Goal: Task Accomplishment & Management: Use online tool/utility

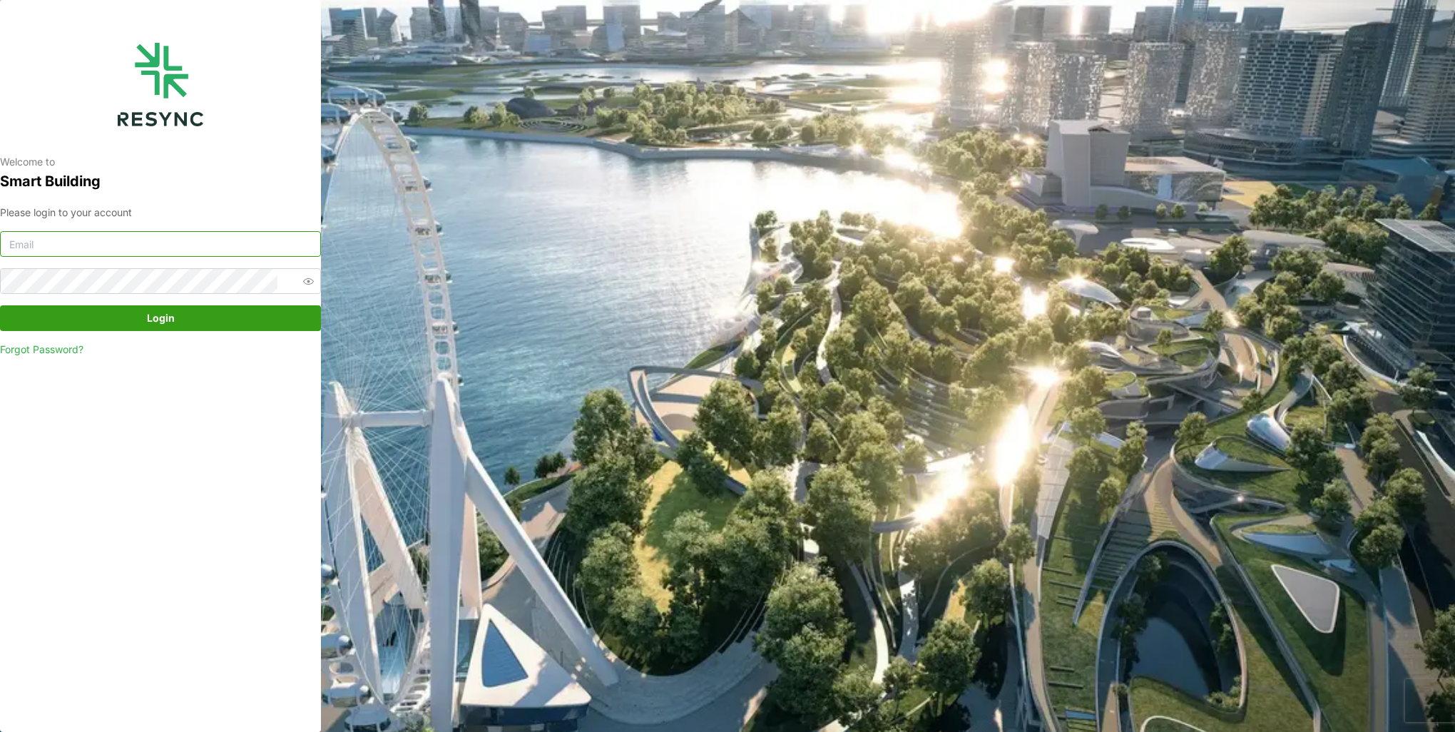
click at [172, 250] on input at bounding box center [160, 244] width 321 height 26
type input "burhanamali.arshad@aumovio.com"
click at [0, 305] on button "Login" at bounding box center [160, 318] width 321 height 26
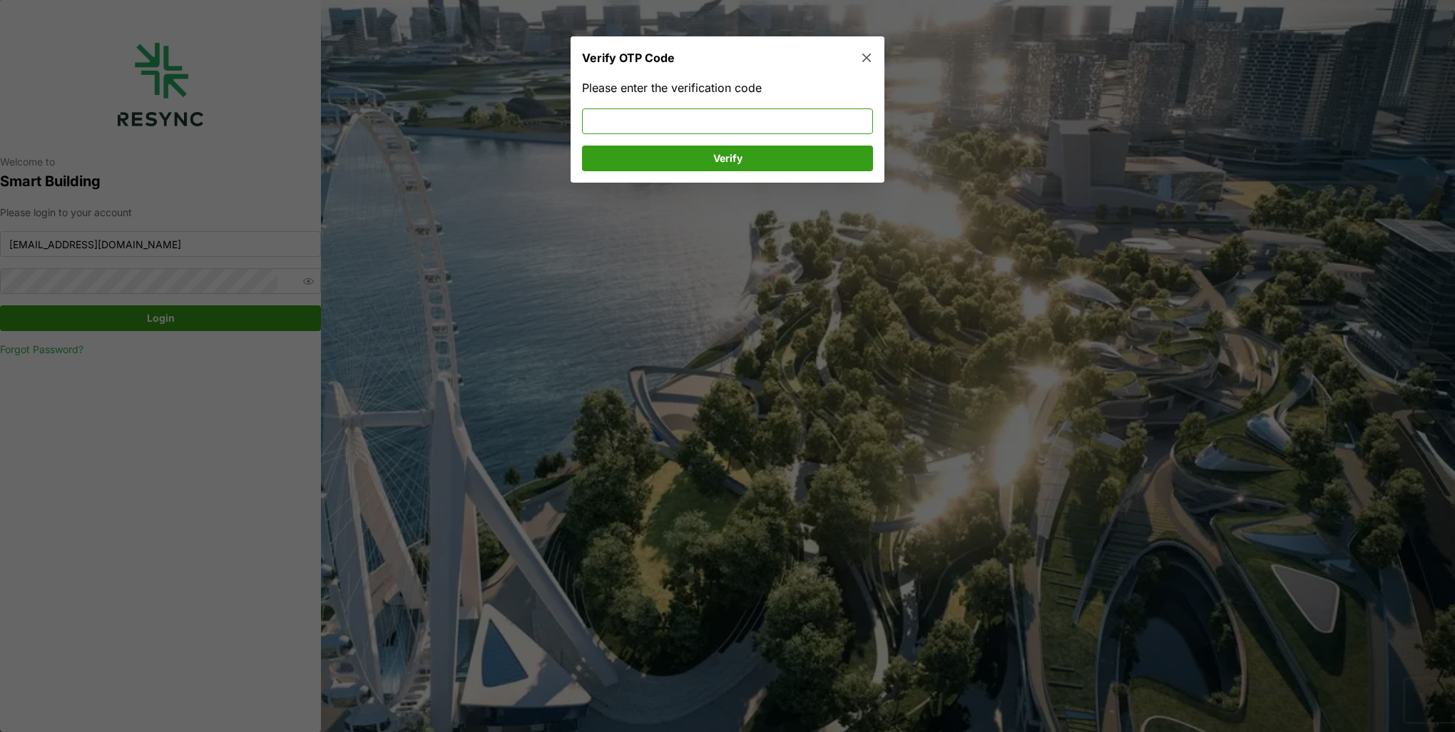
click at [626, 122] on input at bounding box center [727, 121] width 291 height 26
click at [606, 125] on input "0748218" at bounding box center [727, 121] width 291 height 26
type input "074218"
click at [629, 156] on span "Verify" at bounding box center [728, 158] width 264 height 24
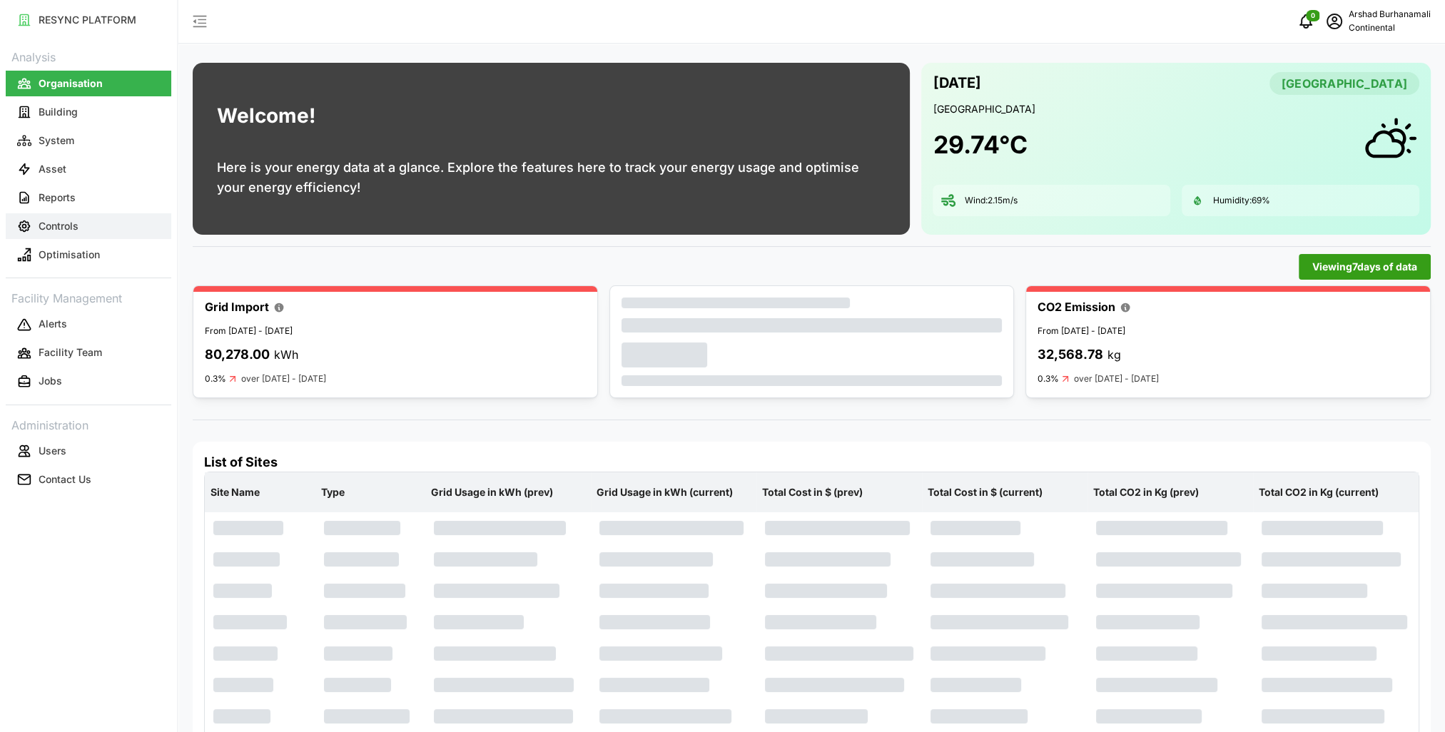
click at [56, 231] on p "Controls" at bounding box center [59, 226] width 40 height 14
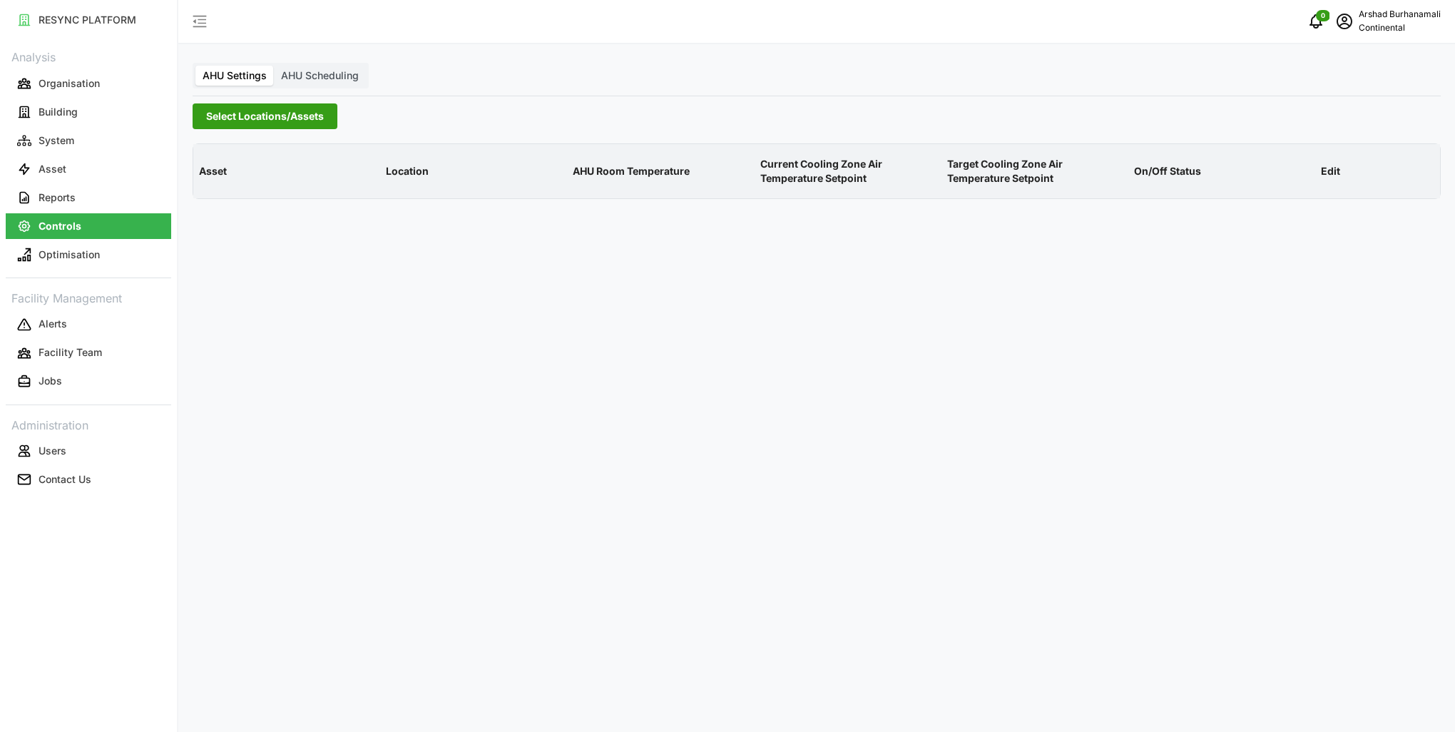
click at [250, 121] on span "Select Locations/Assets" at bounding box center [265, 116] width 118 height 24
click at [232, 180] on span "Select Continental Automotive Singapore" at bounding box center [228, 180] width 9 height 9
click at [208, 183] on icon at bounding box center [210, 180] width 11 height 11
click at [239, 199] on span "Select CA1" at bounding box center [239, 201] width 9 height 9
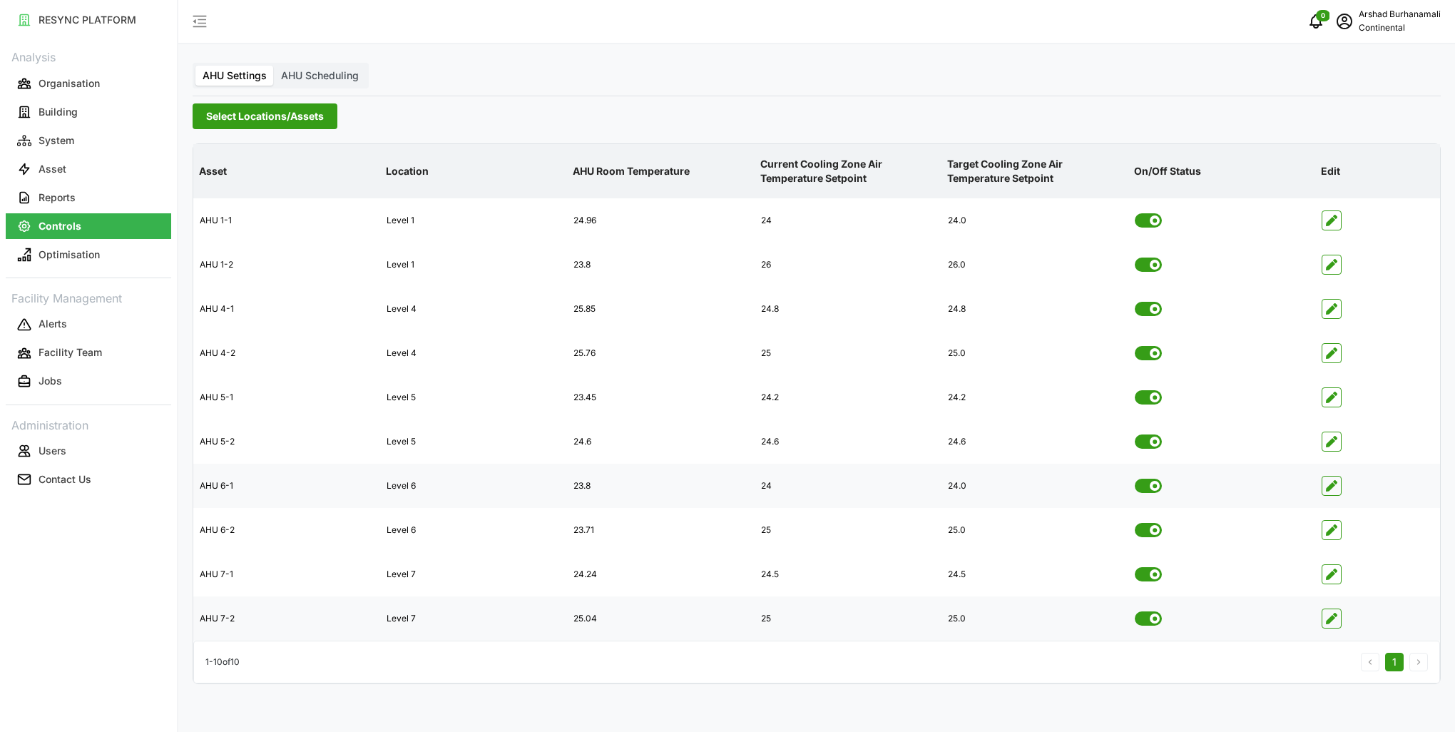
click at [1331, 479] on span "button" at bounding box center [1332, 486] width 19 height 19
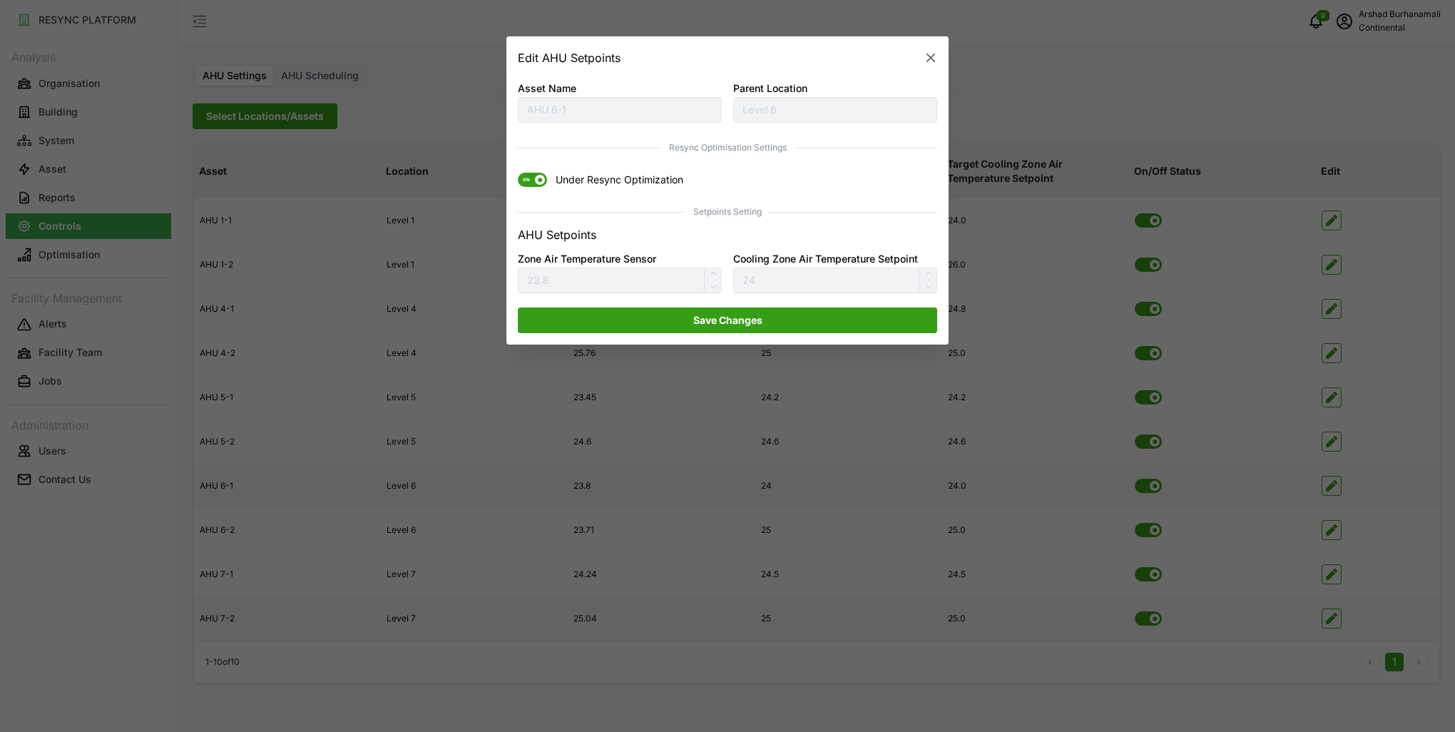
click at [536, 180] on span at bounding box center [540, 180] width 10 height 10
click at [518, 173] on input "ON Under Resync Optimization" at bounding box center [518, 173] width 0 height 0
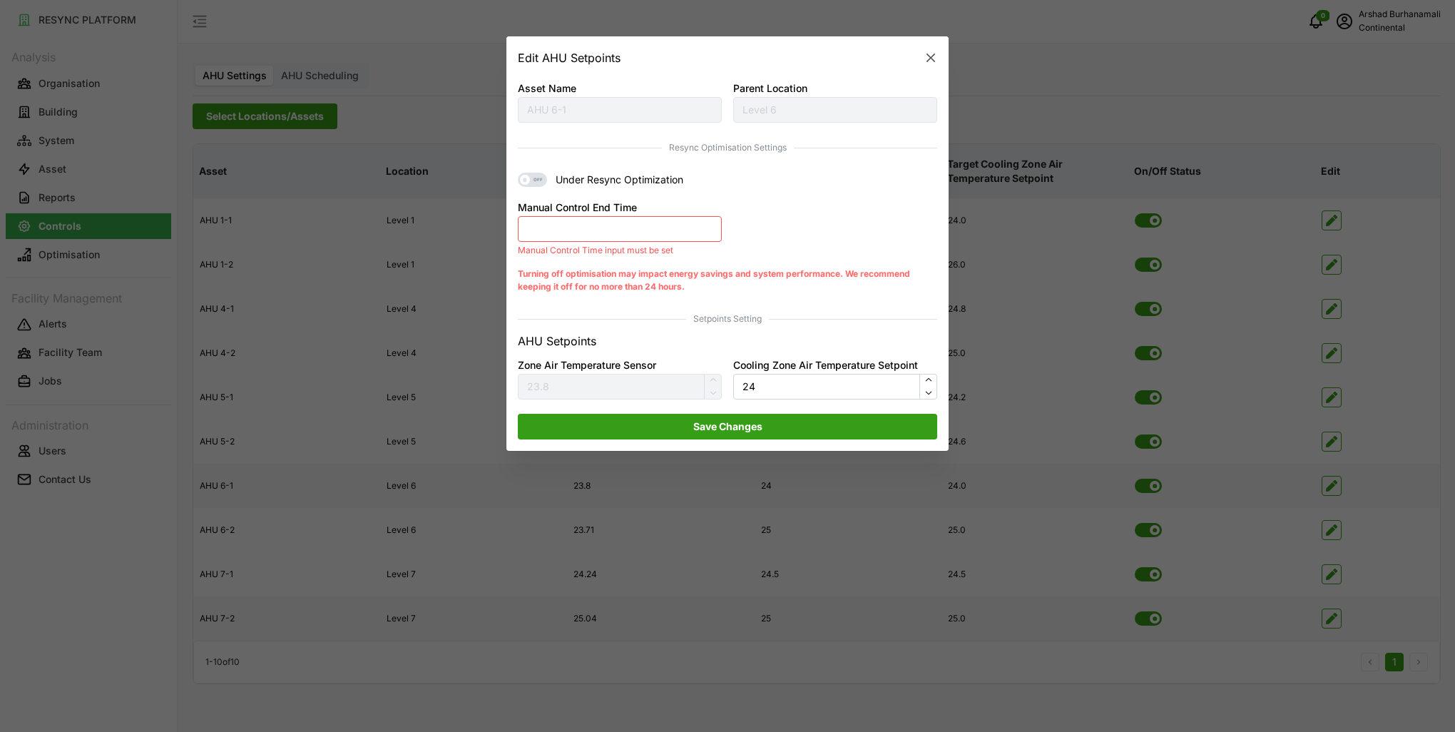
click at [554, 228] on button "Manual Control End Time" at bounding box center [620, 229] width 204 height 26
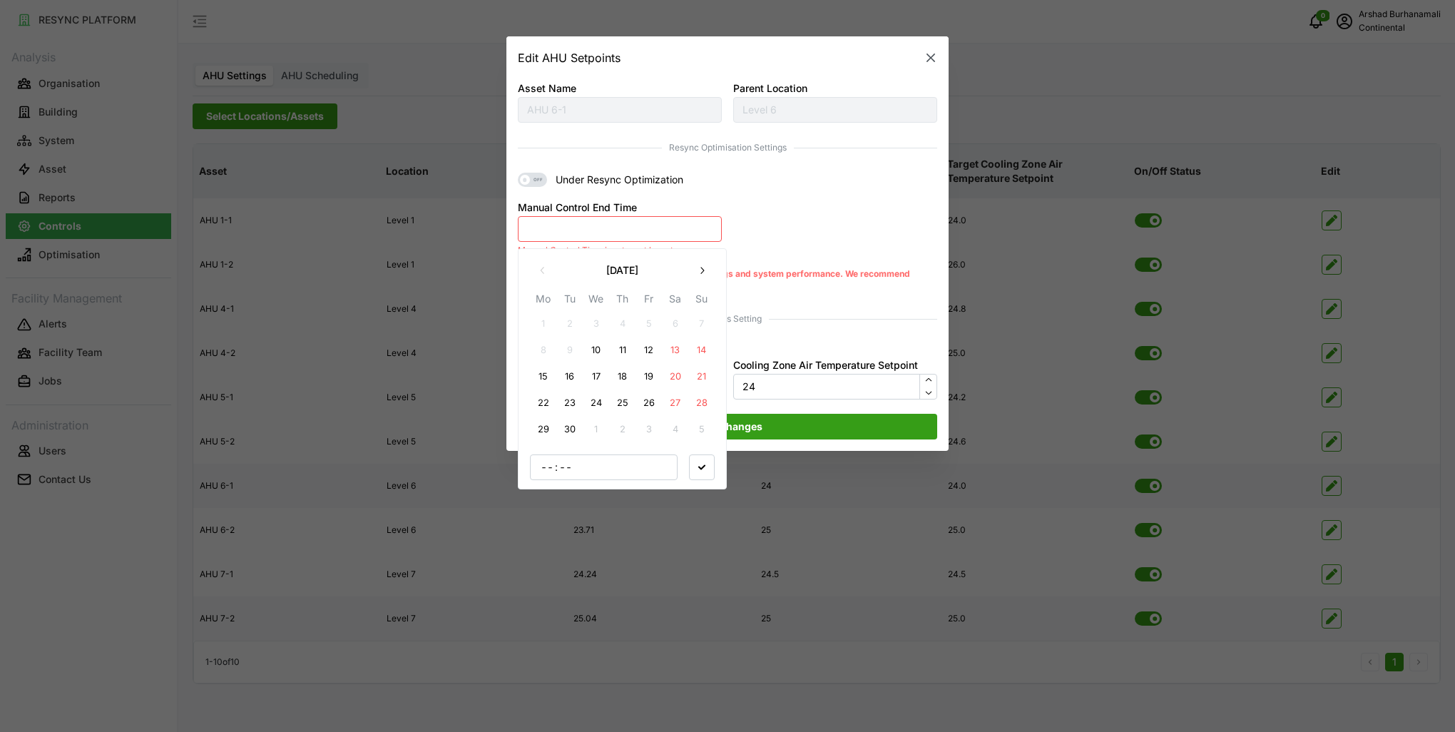
click at [595, 356] on button "10" at bounding box center [597, 350] width 26 height 26
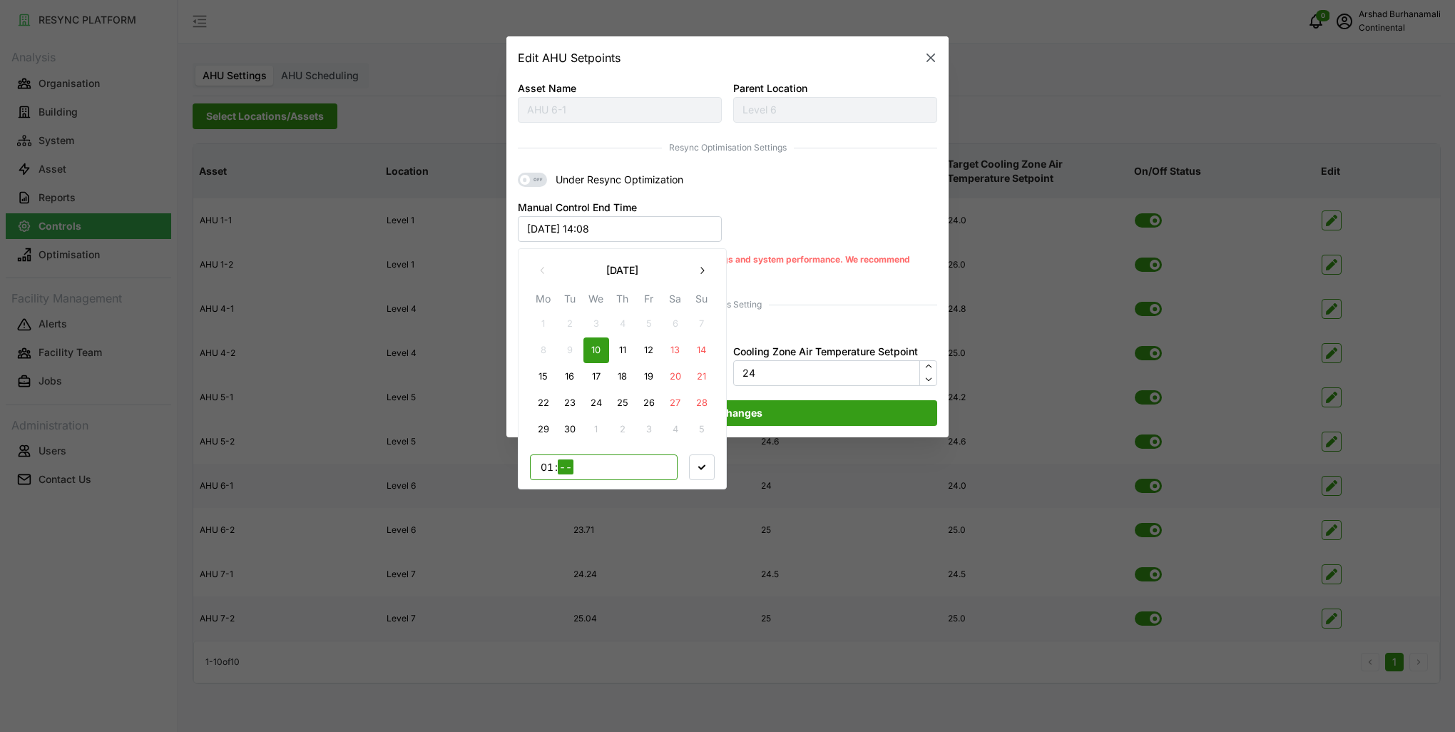
type input "18"
type input "00"
click at [713, 473] on span "button" at bounding box center [702, 466] width 24 height 24
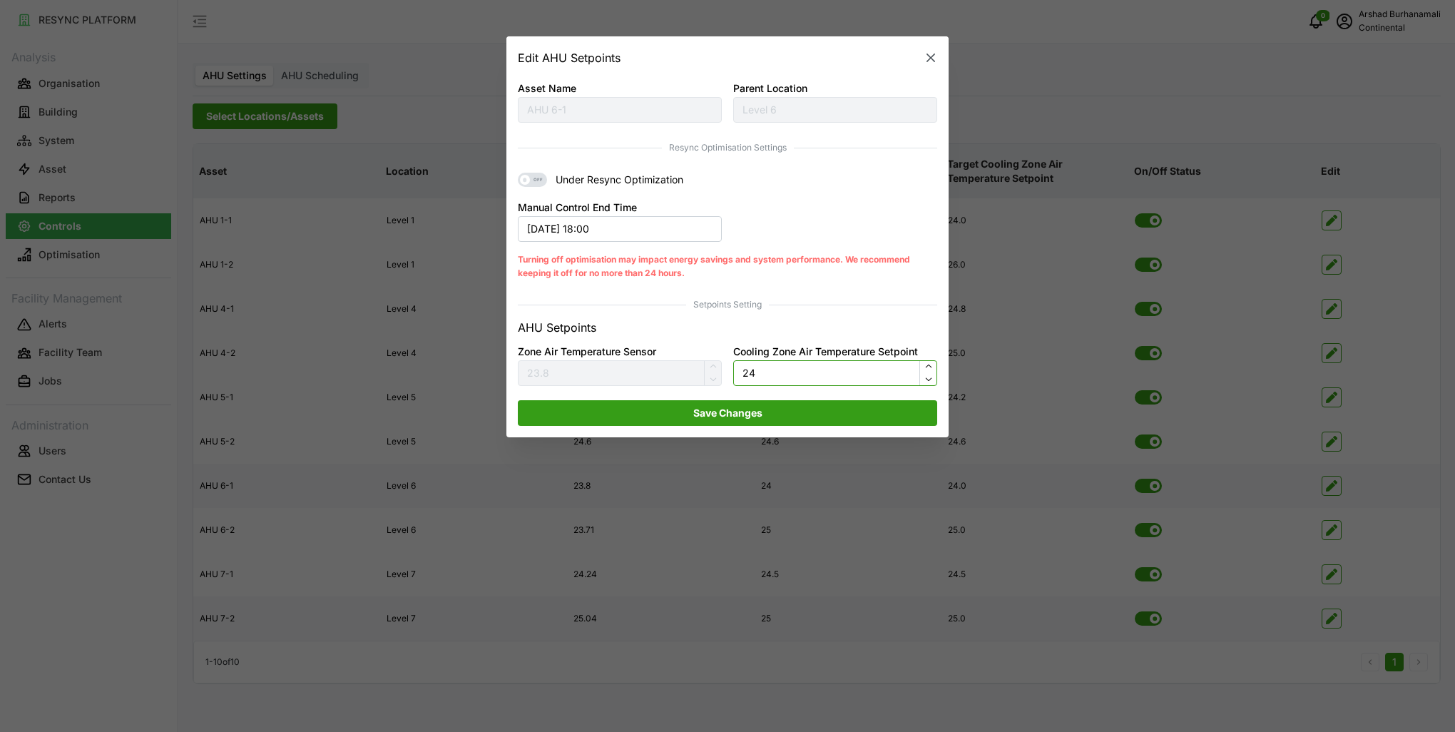
click at [811, 364] on input "24" at bounding box center [835, 373] width 204 height 26
type input "24.5"
click at [816, 417] on span "Save Changes" at bounding box center [727, 413] width 392 height 24
